Goal: Entertainment & Leisure: Consume media (video, audio)

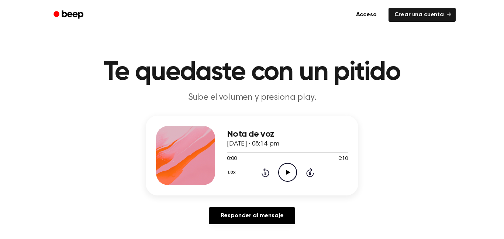
click at [438, 147] on div "Nota de voz [DATE] · 08:14 pm 0:00 0:10 Su navegador no soporta el elemento [ob…" at bounding box center [252, 172] width 486 height 114
click at [279, 180] on icon "Play Audio" at bounding box center [287, 172] width 19 height 19
click at [288, 169] on icon "Play Audio" at bounding box center [287, 172] width 19 height 19
click at [269, 173] on div "1.0x Rewind 5 seconds Play Audio Skip 5 seconds" at bounding box center [287, 172] width 121 height 19
click at [281, 171] on icon "Play Audio" at bounding box center [287, 172] width 19 height 19
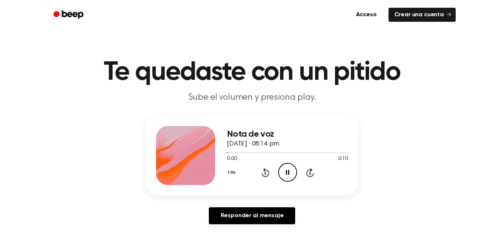
click at [287, 169] on icon "Pause Audio" at bounding box center [287, 172] width 19 height 19
click at [283, 173] on icon "Play Audio" at bounding box center [287, 172] width 19 height 19
click at [280, 169] on icon "Play Audio" at bounding box center [287, 172] width 19 height 19
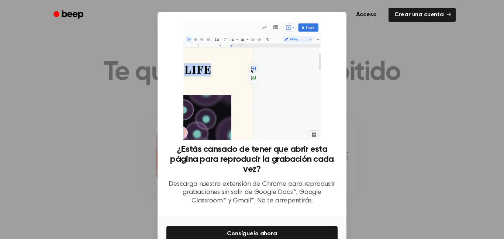
click at [362, 148] on div at bounding box center [252, 119] width 504 height 239
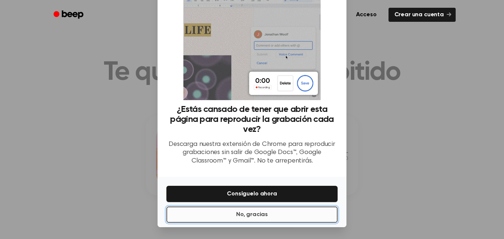
click at [296, 211] on button "No, gracias" at bounding box center [251, 214] width 171 height 16
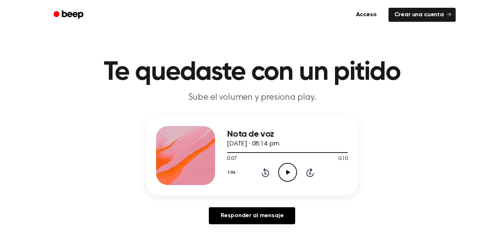
click at [283, 169] on icon "Play Audio" at bounding box center [287, 172] width 19 height 19
click at [282, 170] on icon "Pause Audio" at bounding box center [287, 172] width 19 height 19
click at [282, 170] on icon "Play Audio" at bounding box center [287, 172] width 19 height 19
click at [265, 171] on icon "Rewind 5 seconds" at bounding box center [265, 172] width 8 height 10
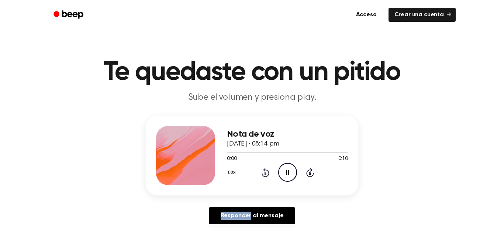
click at [265, 171] on icon "Rewind 5 seconds" at bounding box center [265, 172] width 8 height 10
click at [286, 172] on icon at bounding box center [288, 172] width 4 height 5
click at [295, 174] on icon "Play Audio" at bounding box center [287, 172] width 19 height 19
click at [285, 172] on icon "Pause Audio" at bounding box center [287, 172] width 19 height 19
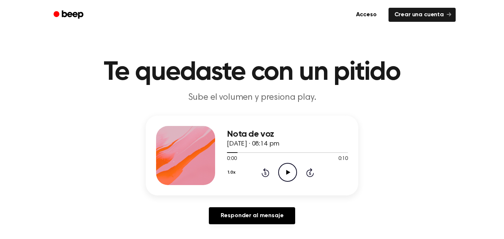
click at [288, 172] on icon at bounding box center [288, 172] width 4 height 5
click at [282, 167] on icon "Play Audio" at bounding box center [287, 172] width 19 height 19
